Goal: Ask a question

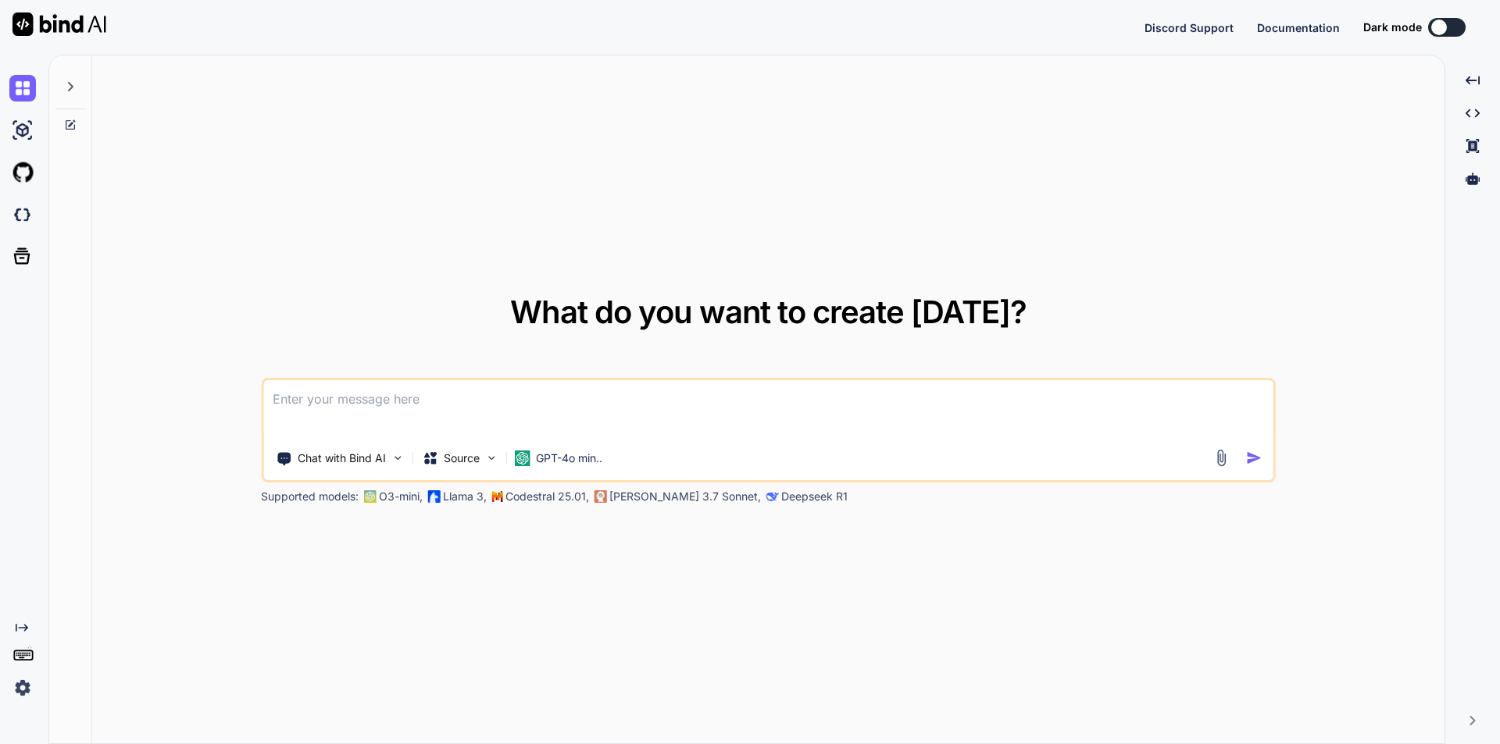
type textarea "x"
click at [665, 408] on textarea at bounding box center [768, 409] width 1010 height 58
click at [399, 409] on textarea at bounding box center [768, 409] width 1010 height 58
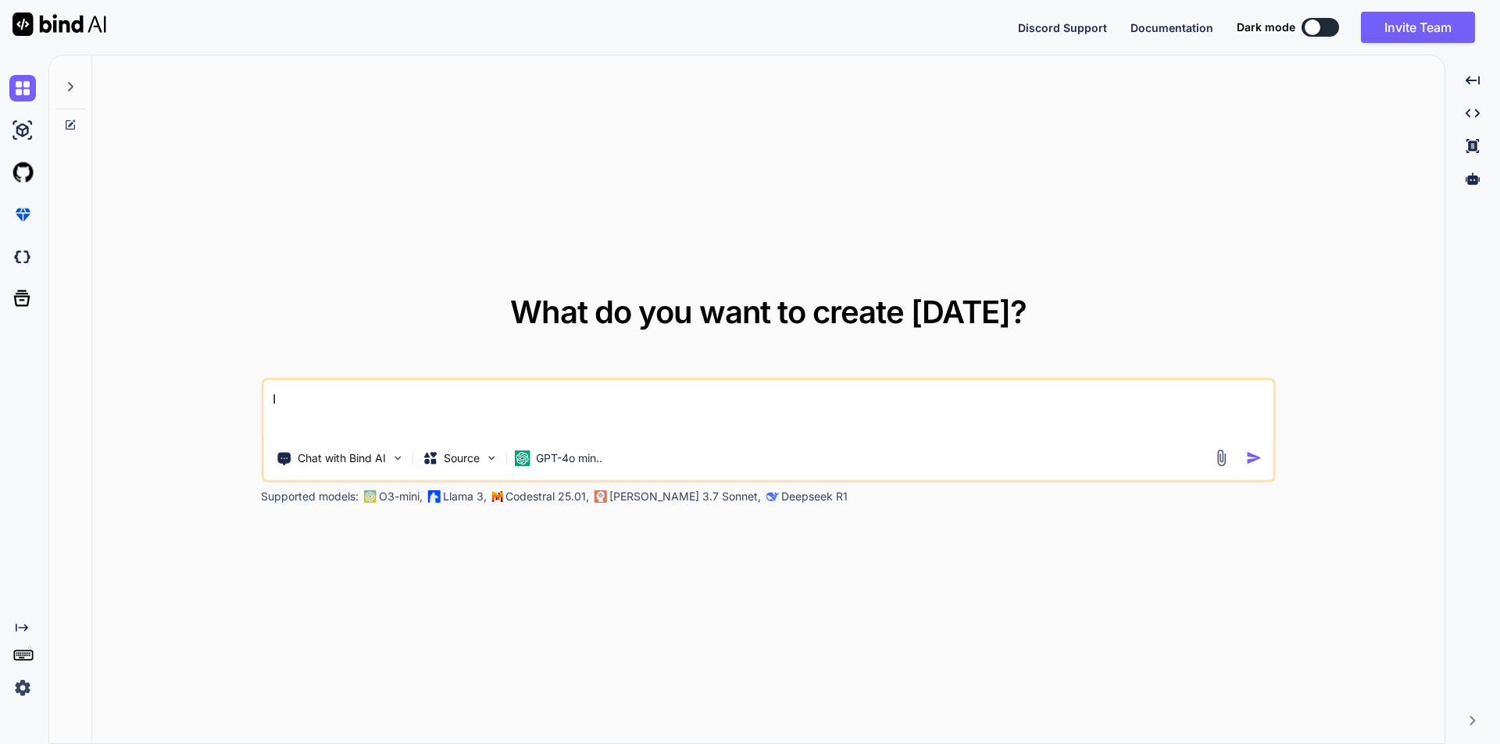
type textarea "I"
click at [438, 405] on textarea at bounding box center [768, 409] width 1010 height 58
paste textarea "$psychologyHpi = [ ['id' => 'Irritable', 'title' => 'Irritable,'], ['id' => 'Wo…"
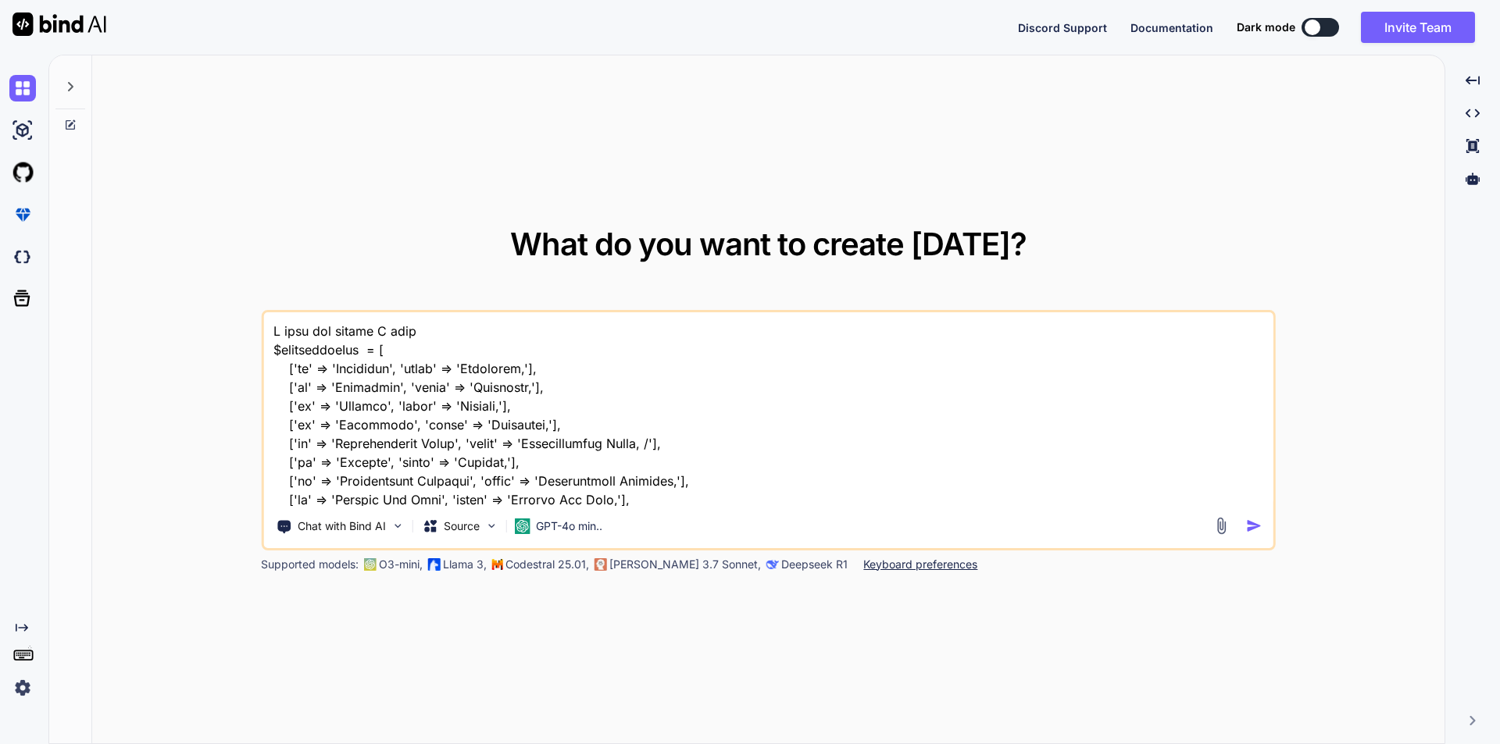
click at [445, 332] on textarea at bounding box center [768, 409] width 1010 height 194
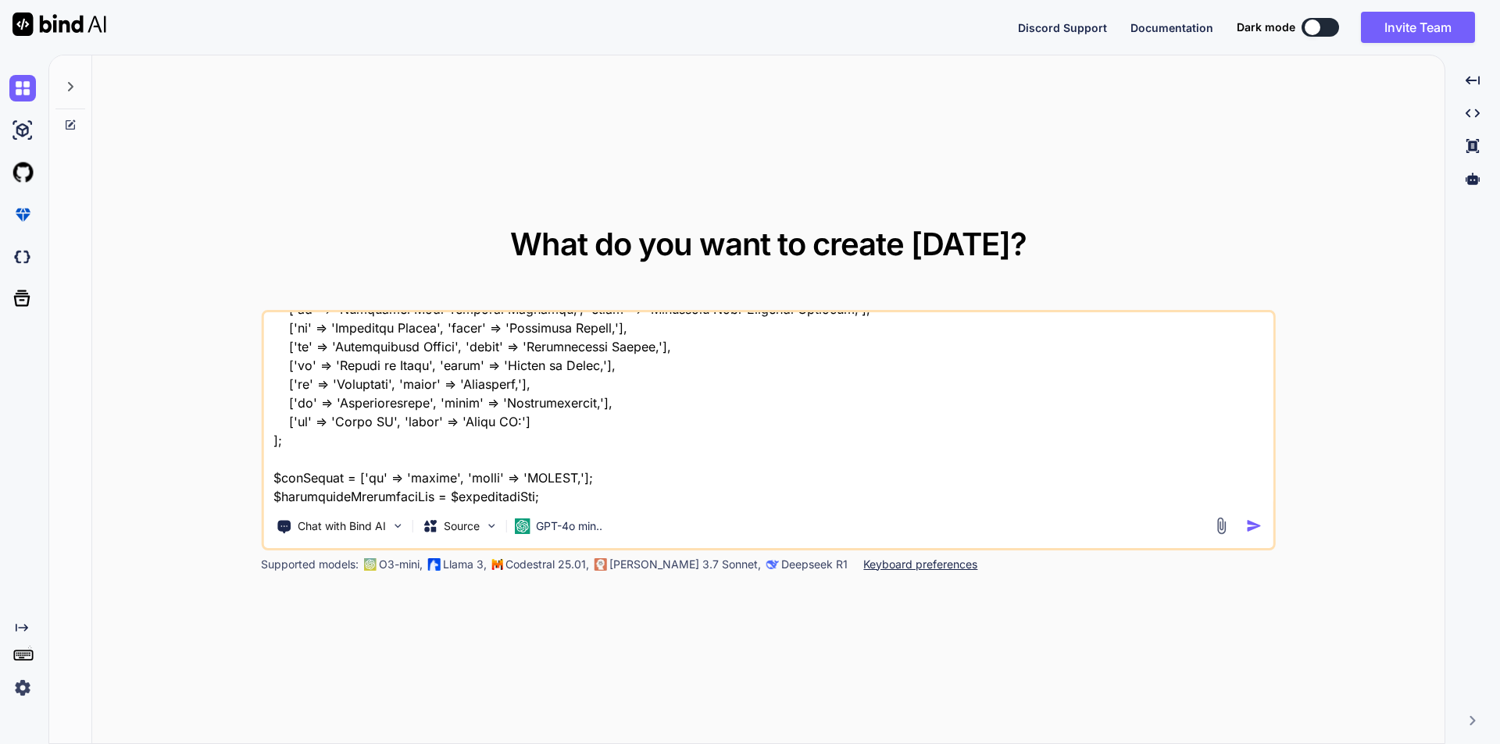
drag, startPoint x: 276, startPoint y: 477, endPoint x: 334, endPoint y: 478, distance: 58.6
click at [334, 478] on textarea at bounding box center [768, 409] width 1010 height 194
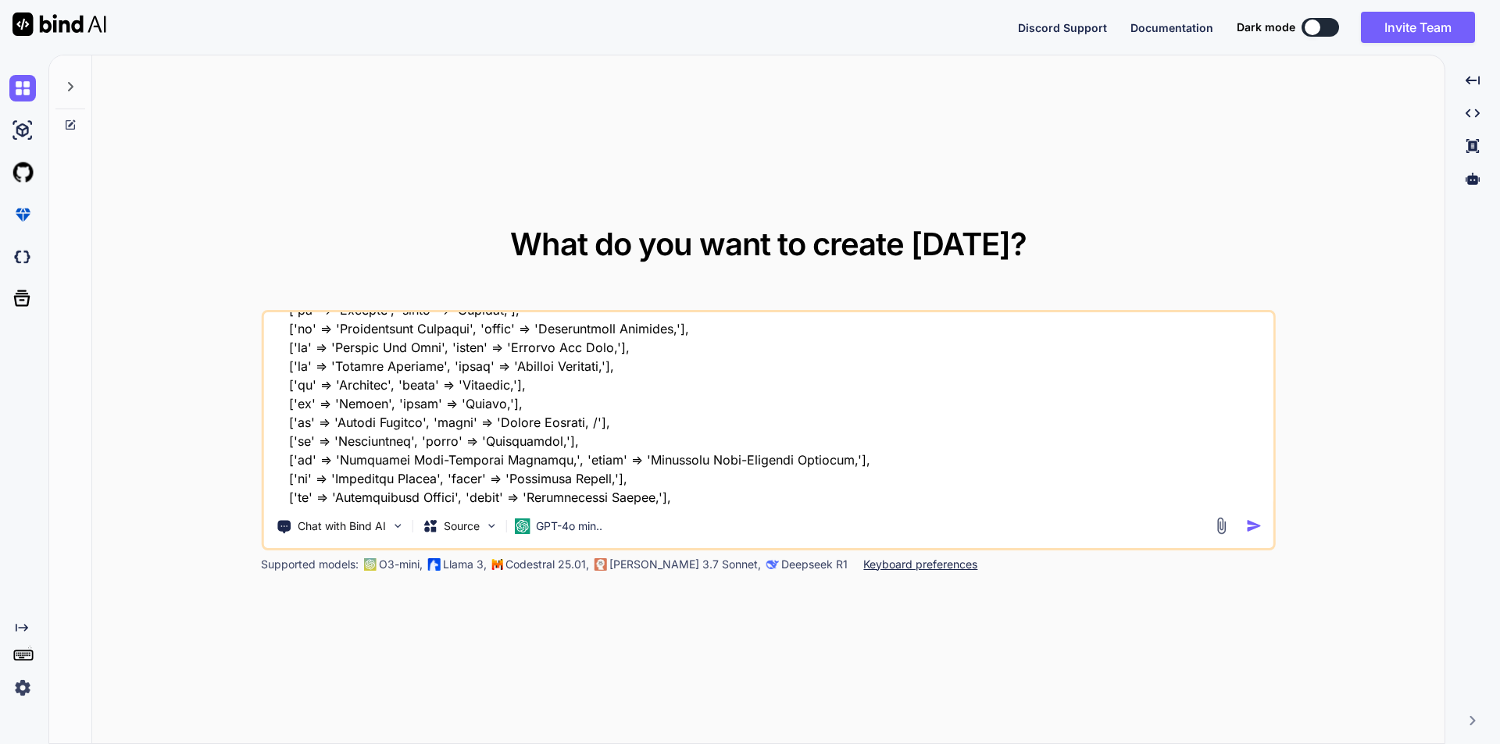
scroll to position [0, 0]
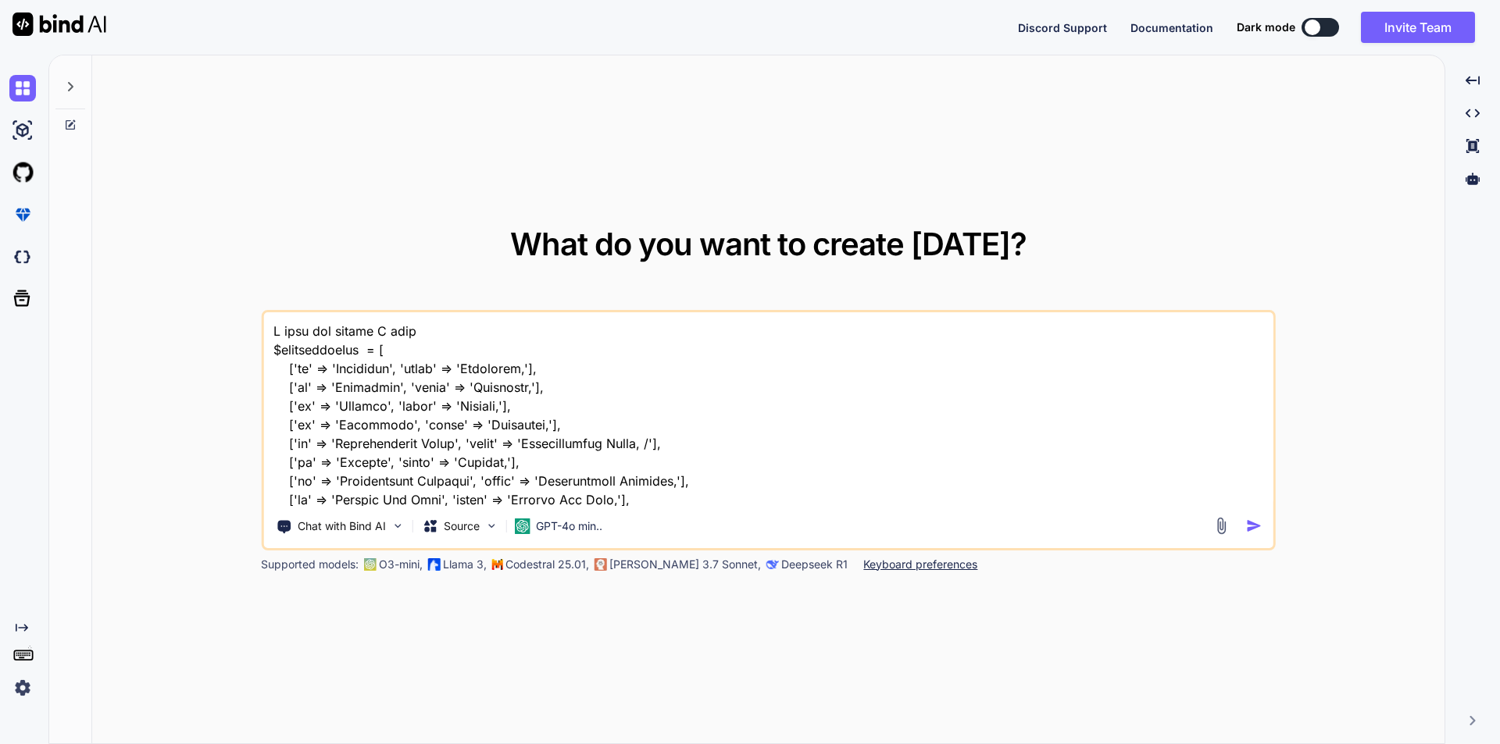
click at [456, 339] on textarea at bounding box center [768, 409] width 1010 height 194
paste textarea "$hpiStable"
drag, startPoint x: 275, startPoint y: 348, endPoint x: 370, endPoint y: 349, distance: 94.5
click at [370, 349] on textarea at bounding box center [768, 409] width 1010 height 194
click at [589, 327] on textarea at bounding box center [768, 409] width 1010 height 194
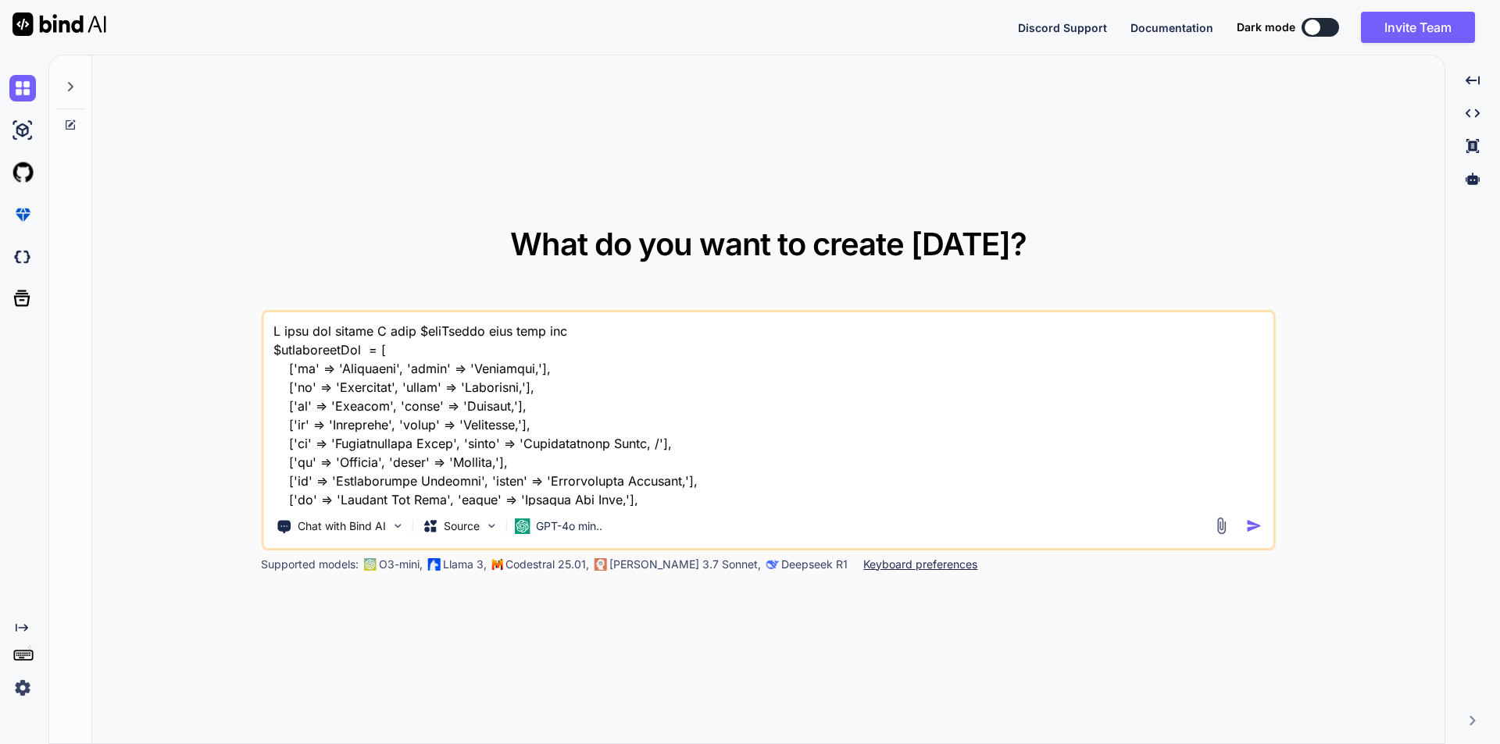
paste textarea "$psychologyHpi"
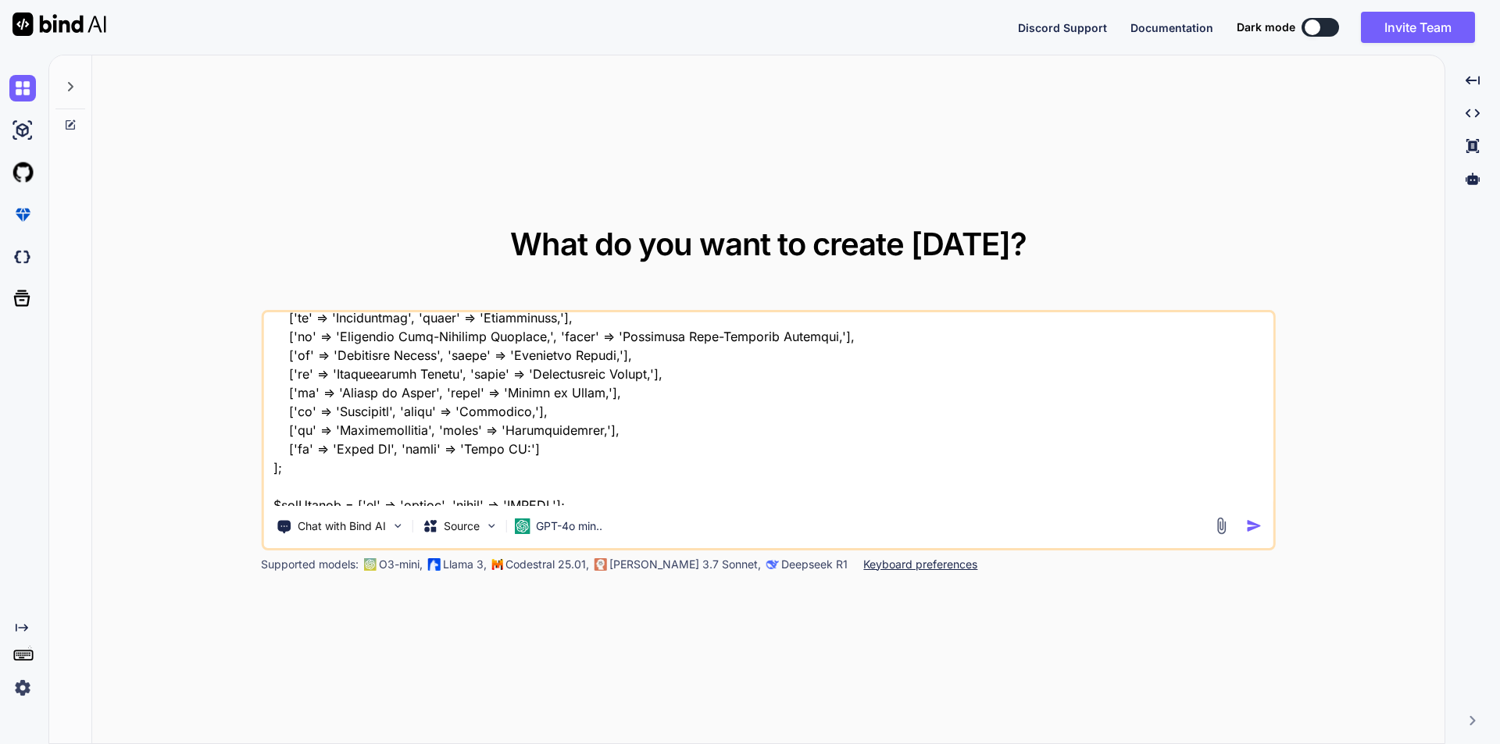
scroll to position [303, 0]
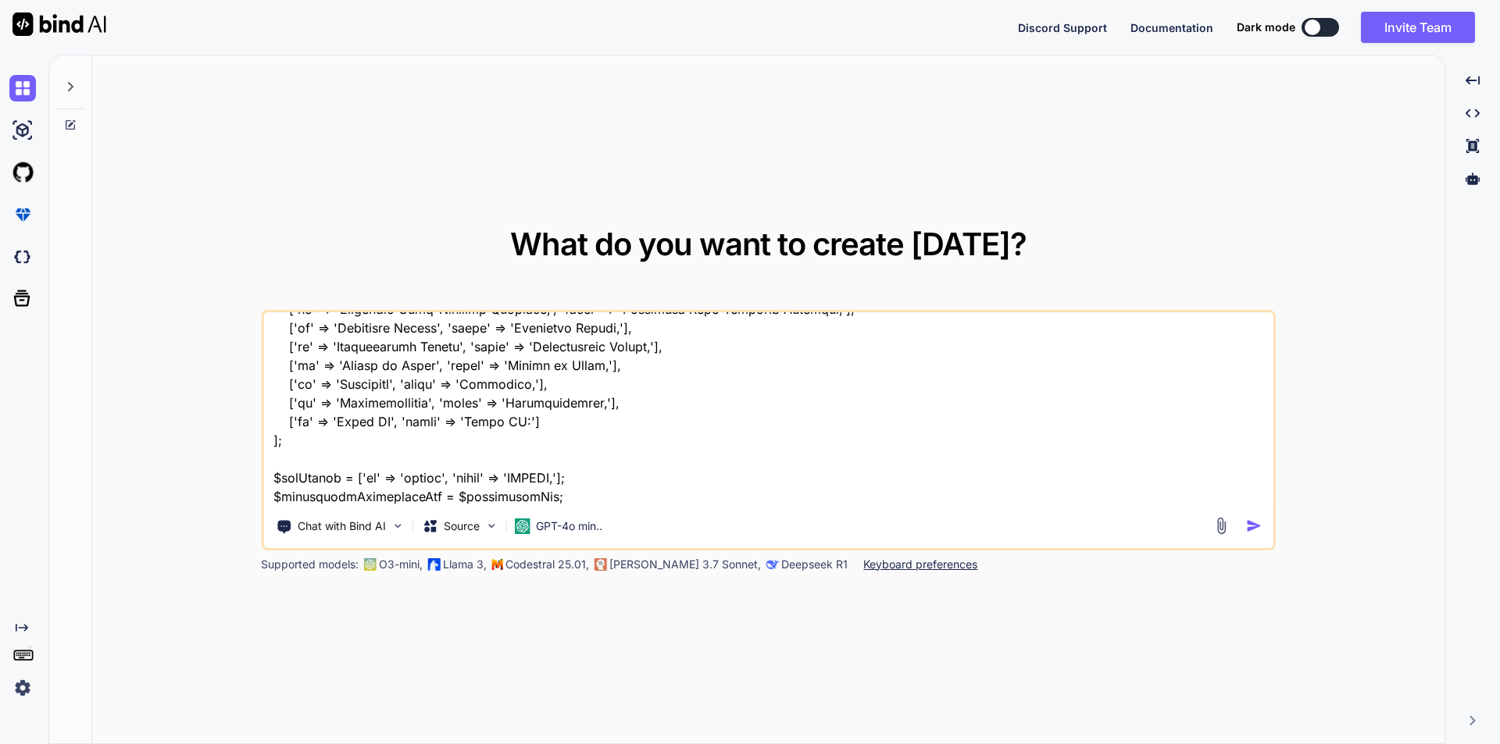
drag, startPoint x: 285, startPoint y: 422, endPoint x: 516, endPoint y: 423, distance: 231.2
click at [516, 423] on textarea at bounding box center [768, 409] width 1010 height 194
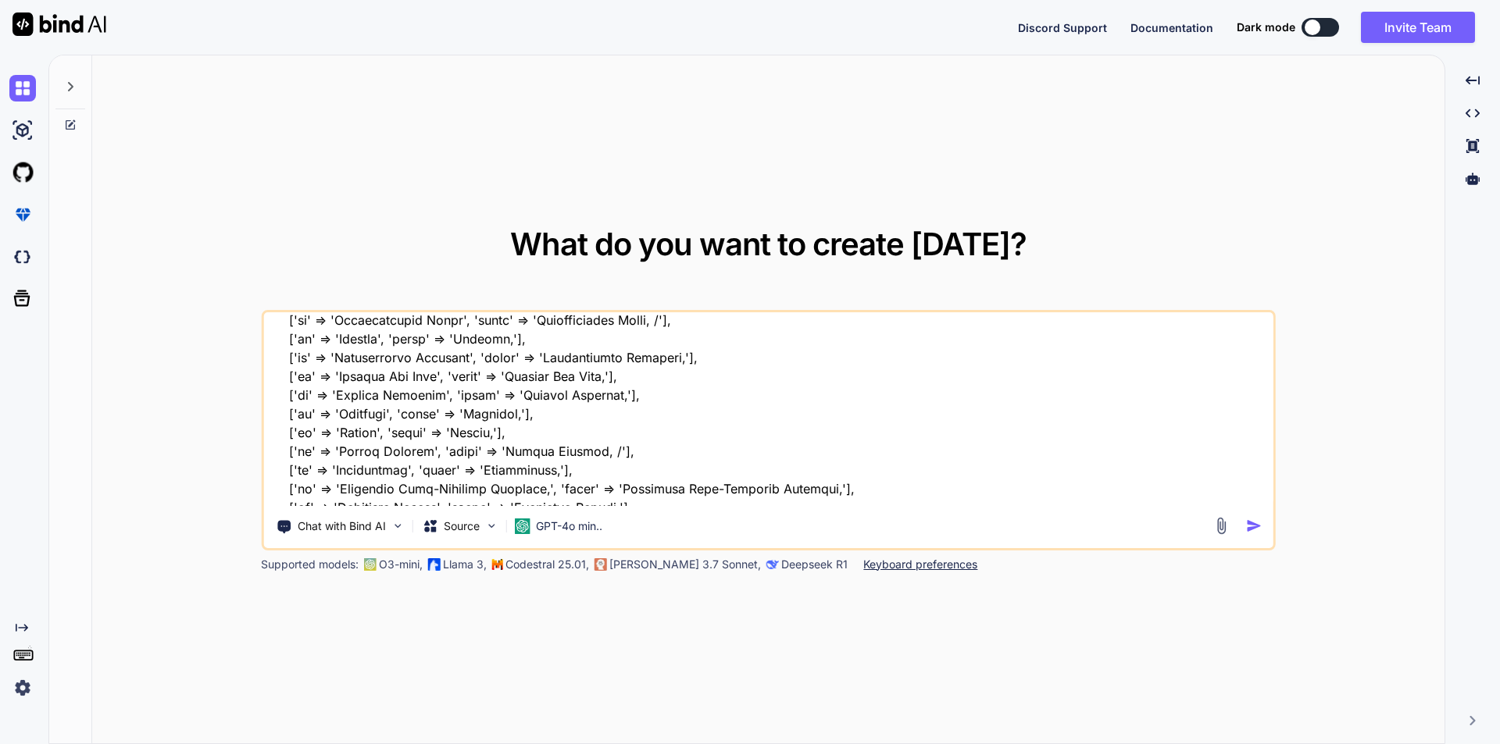
scroll to position [0, 0]
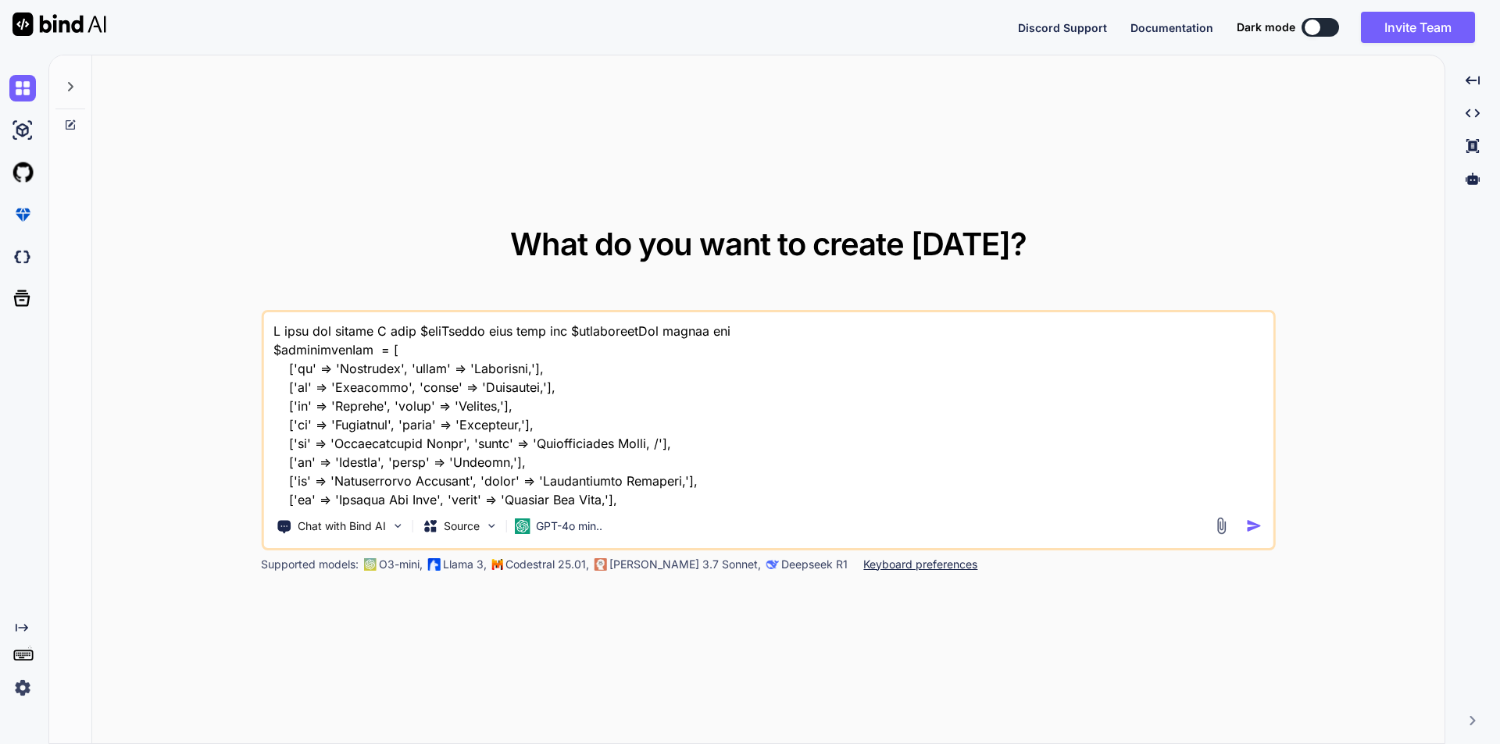
click at [743, 332] on textarea at bounding box center [768, 409] width 1010 height 194
paste textarea "['id' => 'Other SX', 'title' => 'Other SX:']"
click at [374, 329] on textarea at bounding box center [768, 409] width 1010 height 194
type textarea "I have two arrays in php, I want $hpiStable push into the $psychologyHpi before…"
click at [1250, 520] on img "button" at bounding box center [1254, 526] width 16 height 16
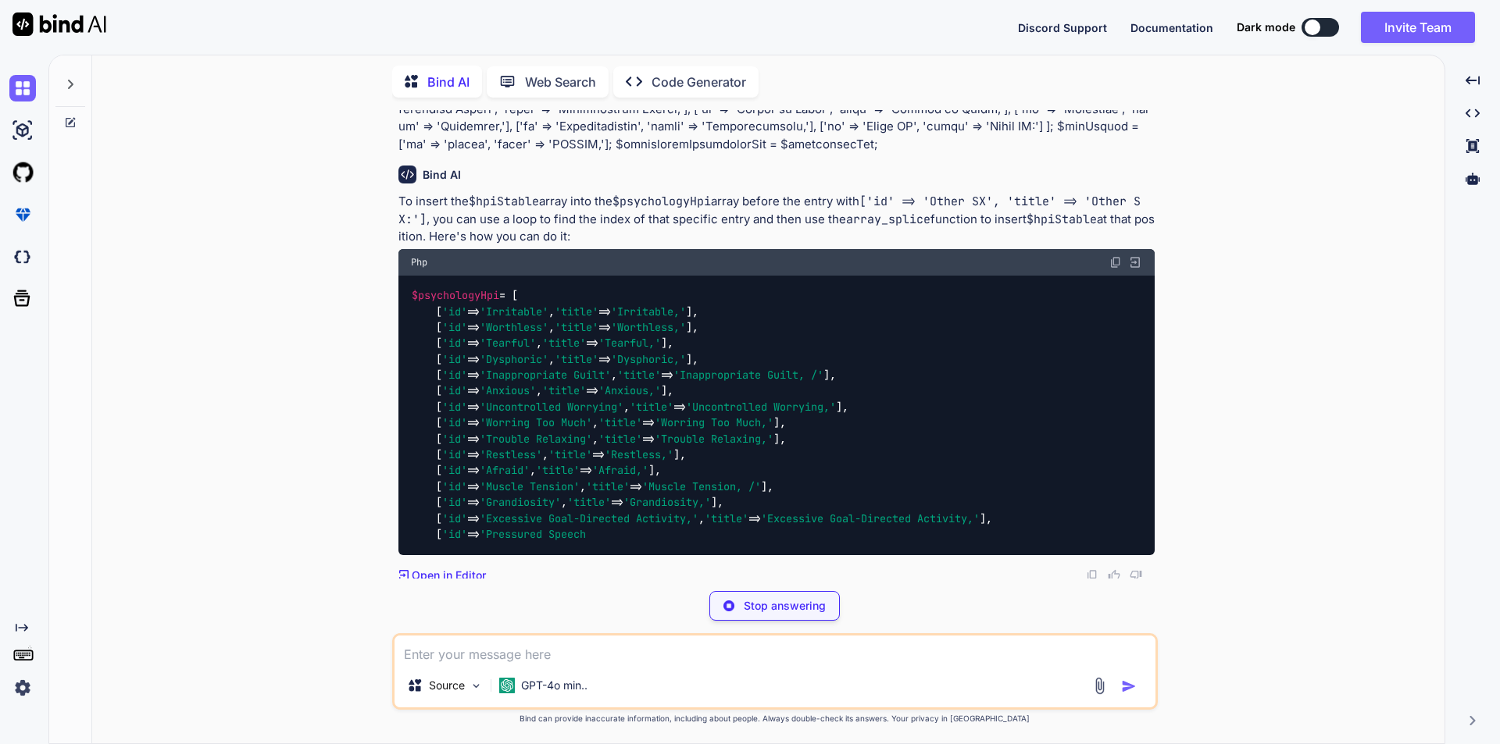
scroll to position [175, 0]
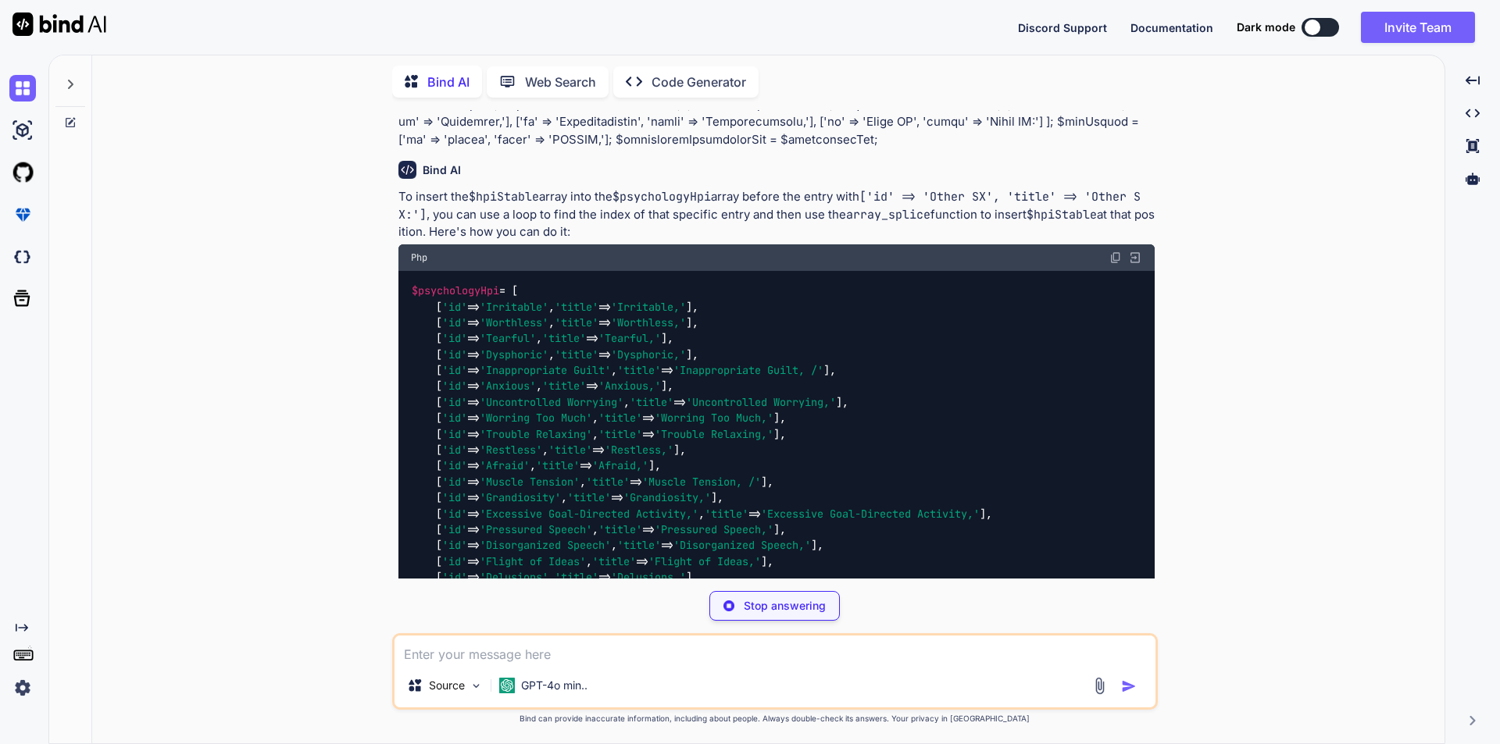
click at [827, 229] on p "To insert the $hpiStable array into the $psychologyHpi array before the entry w…" at bounding box center [776, 214] width 756 height 53
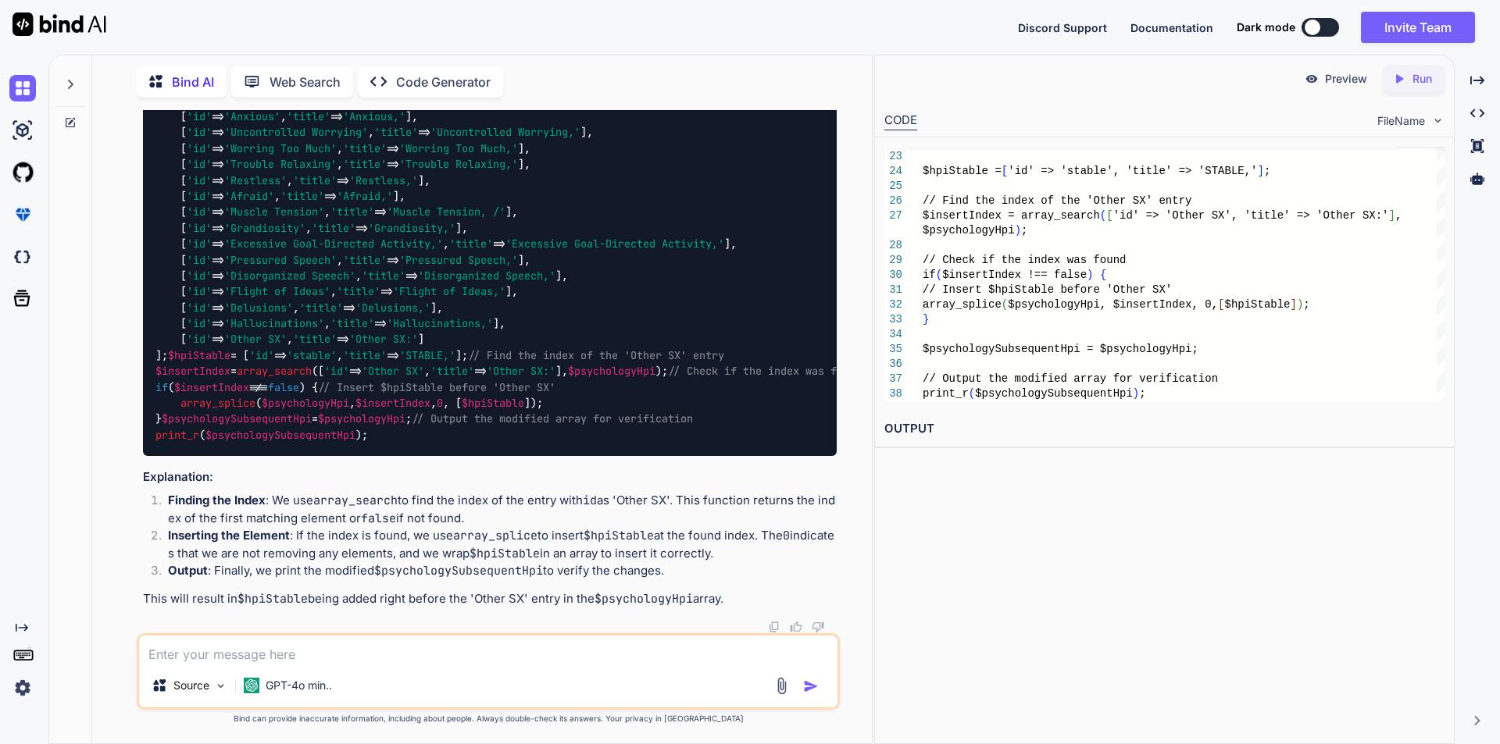
scroll to position [566, 0]
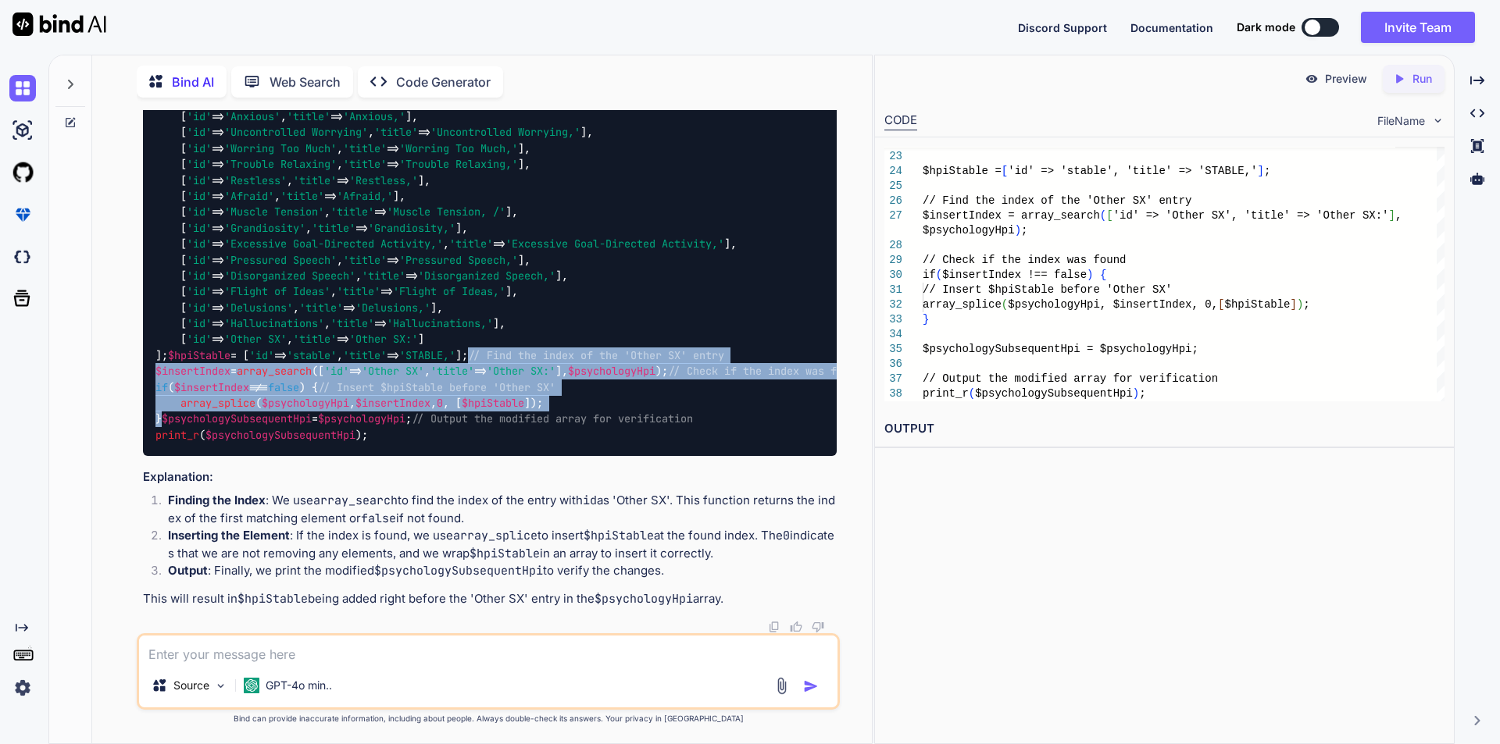
drag, startPoint x: 158, startPoint y: 297, endPoint x: 159, endPoint y: 418, distance: 121.1
click at [159, 418] on div "$psychologyHpi = [ [ 'id' => 'Irritable' , 'title' => 'Irritable,' ], [ 'id' =>…" at bounding box center [490, 228] width 694 height 455
copy code "// Find the index of the 'Other SX' entry $insertIndex = array_search ([ 'id' =…"
click at [689, 374] on div "$psychologyHpi = [ [ 'id' => 'Irritable' , 'title' => 'Irritable,' ], [ 'id' =>…" at bounding box center [490, 228] width 694 height 455
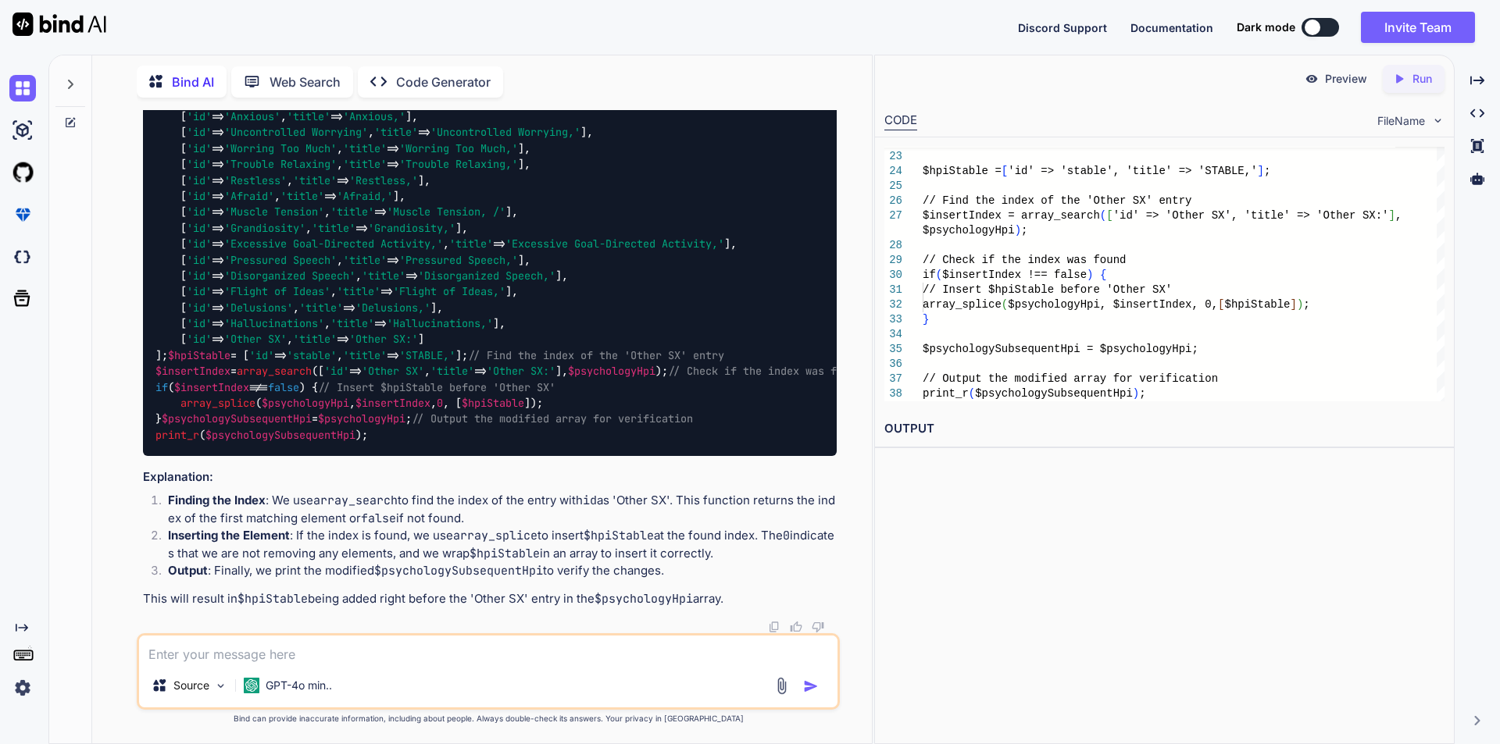
scroll to position [487, 0]
drag, startPoint x: 627, startPoint y: 393, endPoint x: 716, endPoint y: 391, distance: 88.3
click at [655, 379] on span "$psychologyHpi" at bounding box center [611, 372] width 87 height 14
copy span "$psychologyHpi"
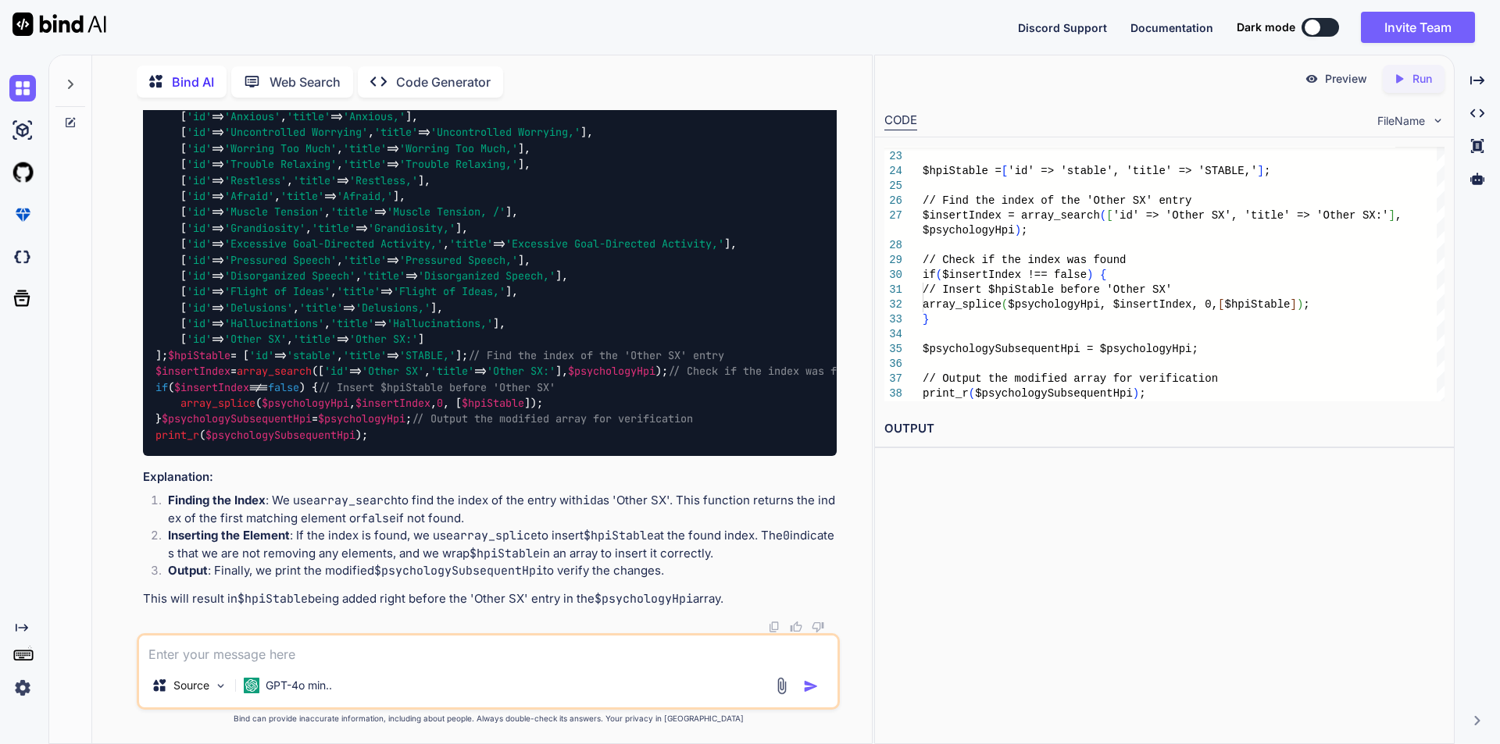
click at [261, 646] on textarea at bounding box center [488, 650] width 698 height 28
paste textarea "$psychologyHpi"
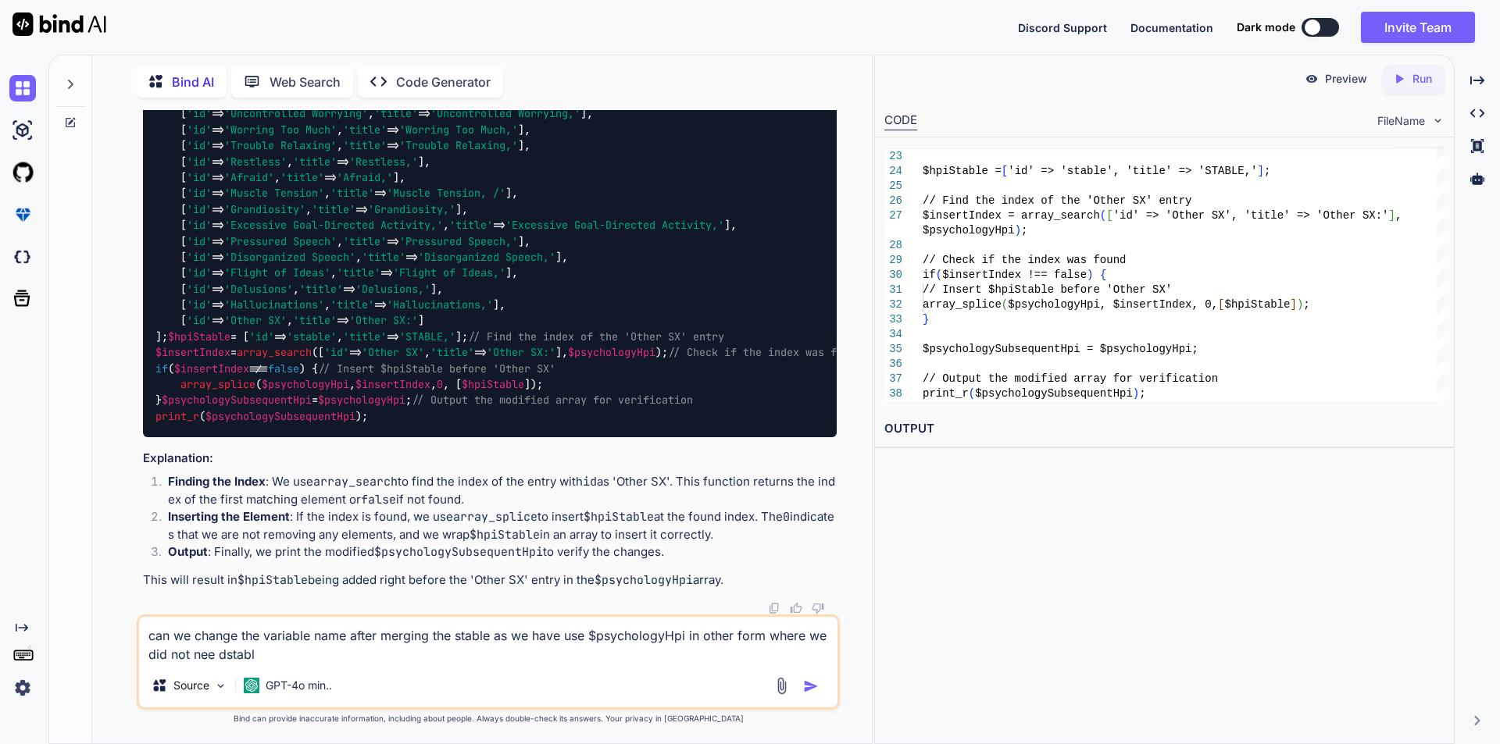
type textarea "can we change the variable name after merging the stable as we have use $psycho…"
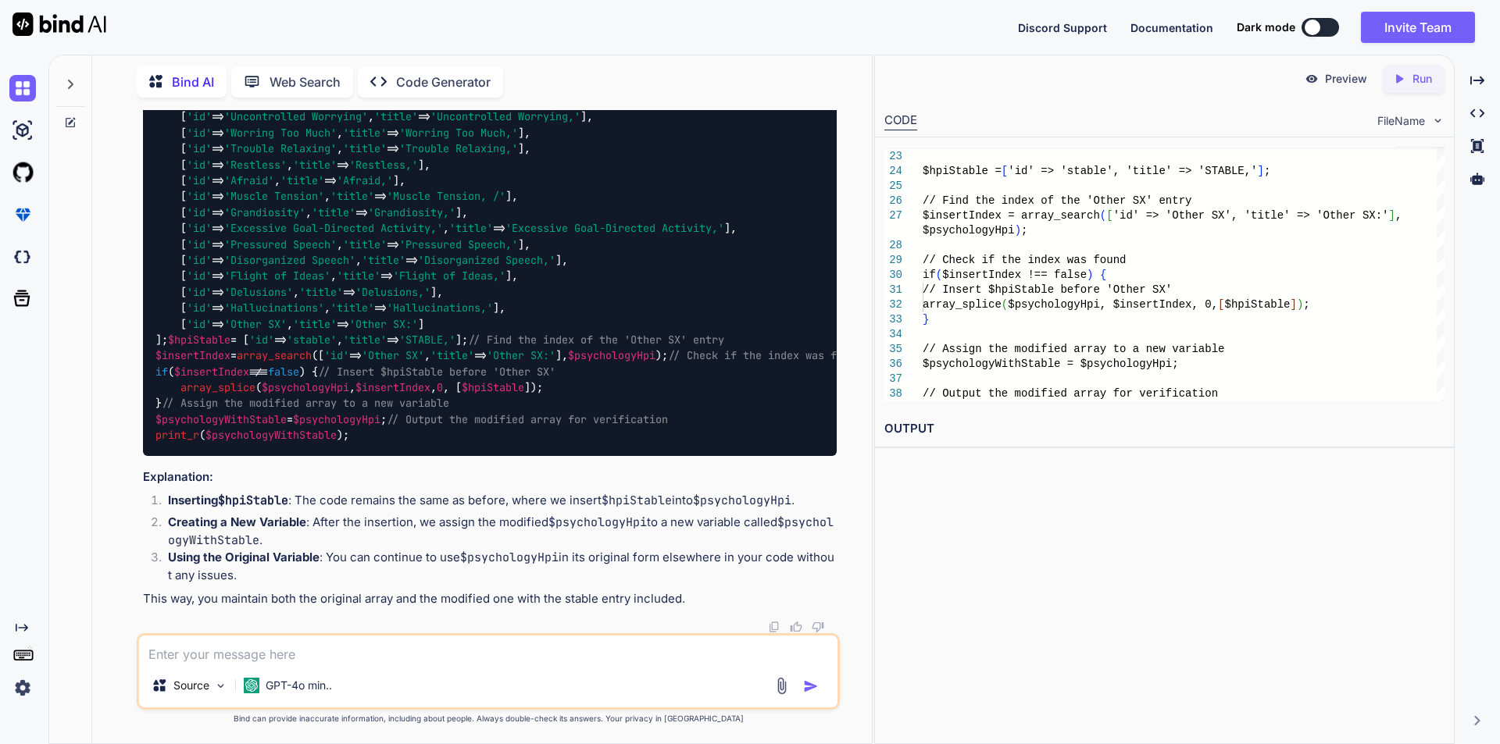
scroll to position [1638, 0]
